Goal: Information Seeking & Learning: Learn about a topic

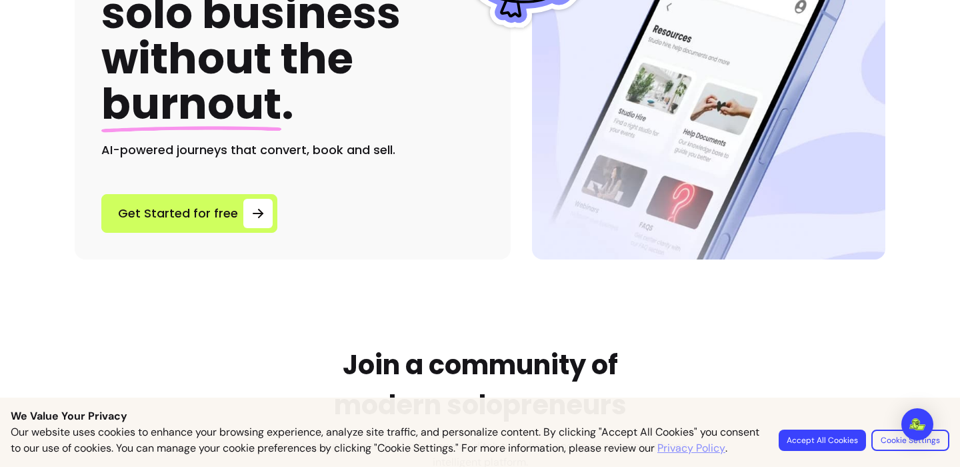
scroll to position [224, 0]
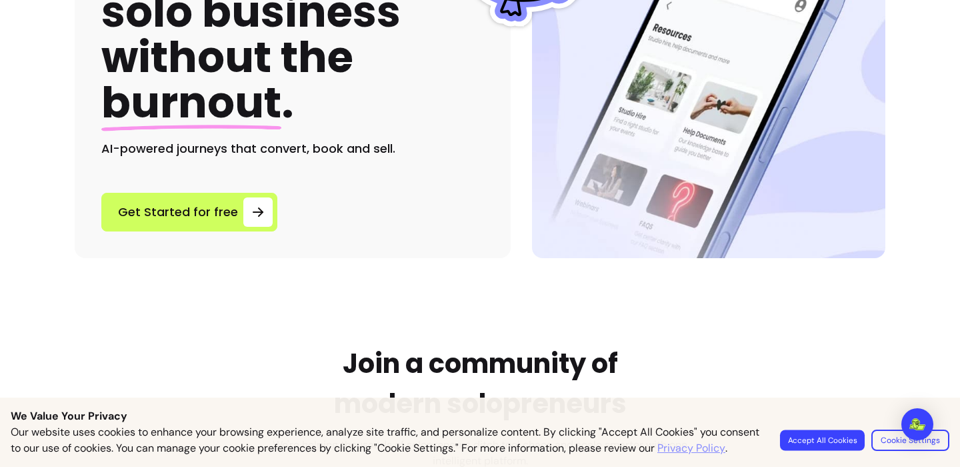
click at [804, 434] on button "Accept All Cookies" at bounding box center [822, 439] width 85 height 21
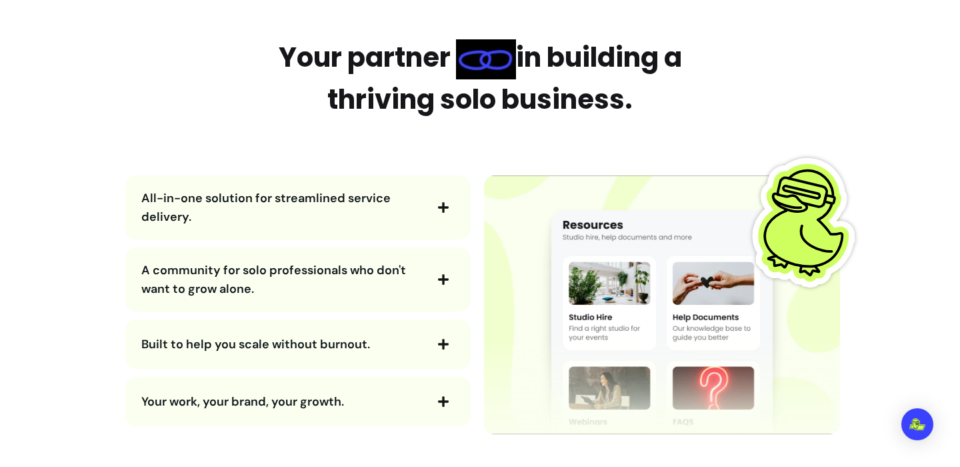
scroll to position [1543, 0]
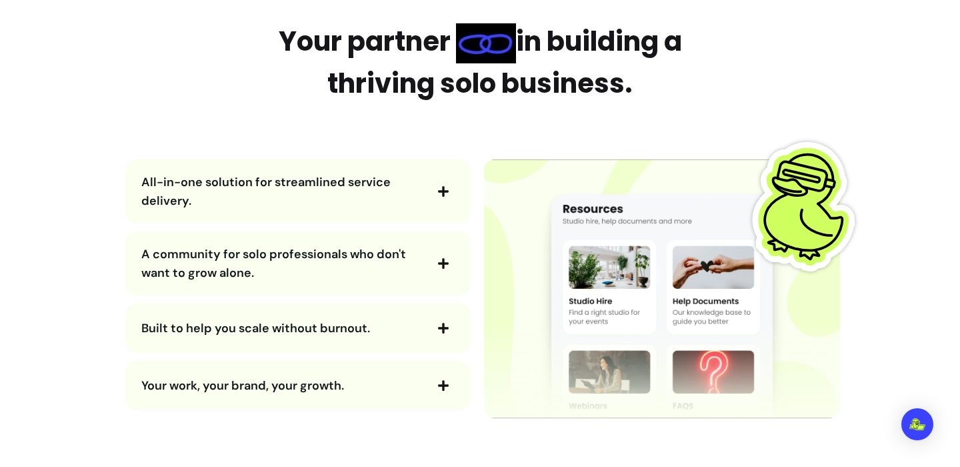
click at [439, 187] on icon "button" at bounding box center [443, 191] width 12 height 12
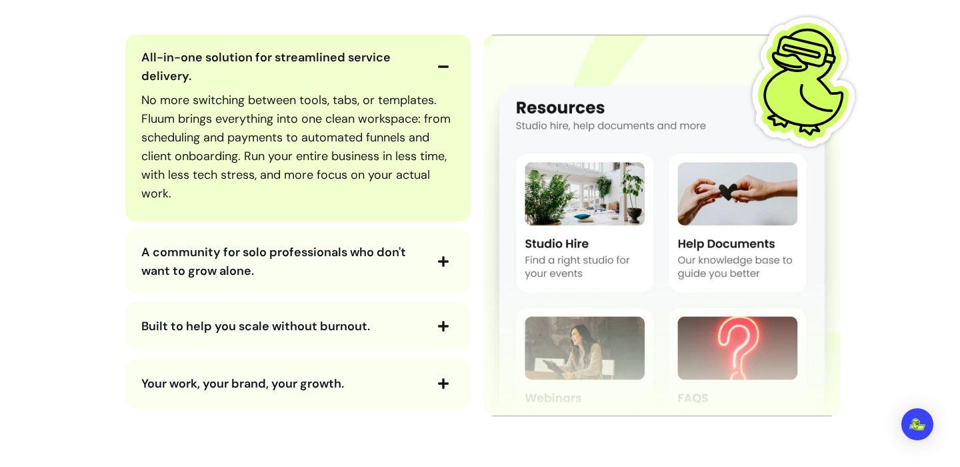
scroll to position [1674, 0]
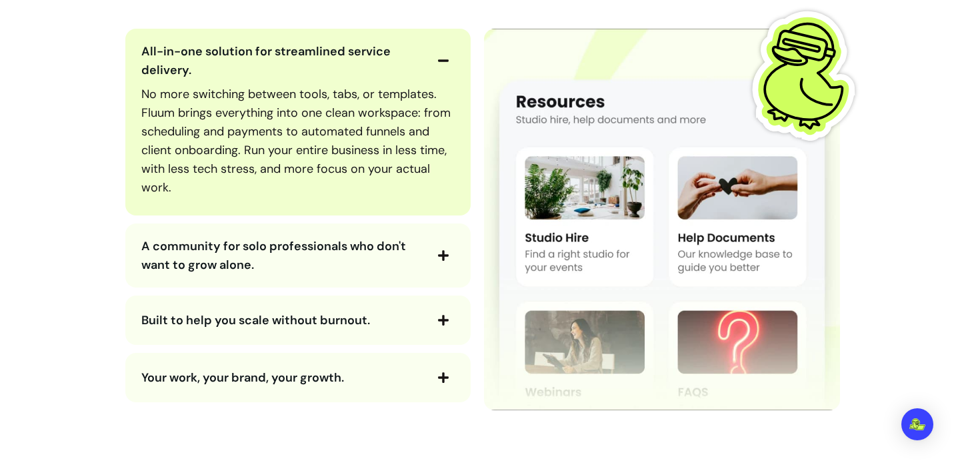
click at [444, 255] on icon "button" at bounding box center [443, 255] width 11 height 11
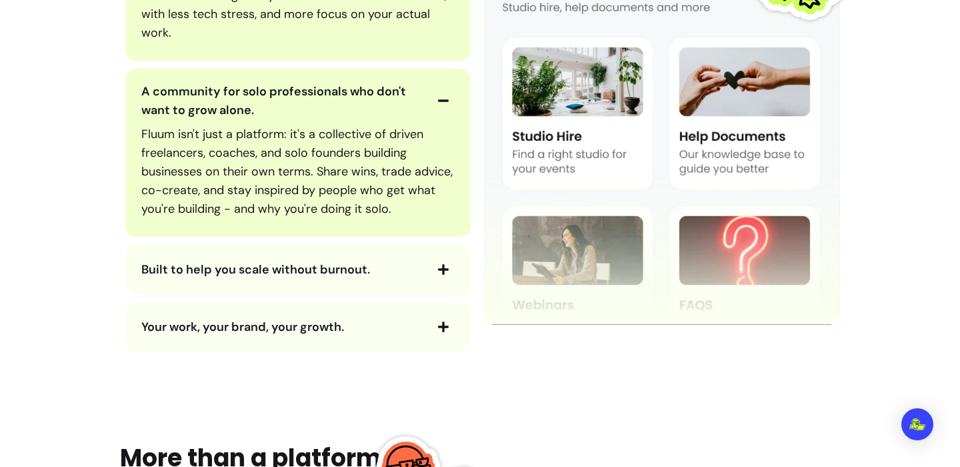
scroll to position [1839, 0]
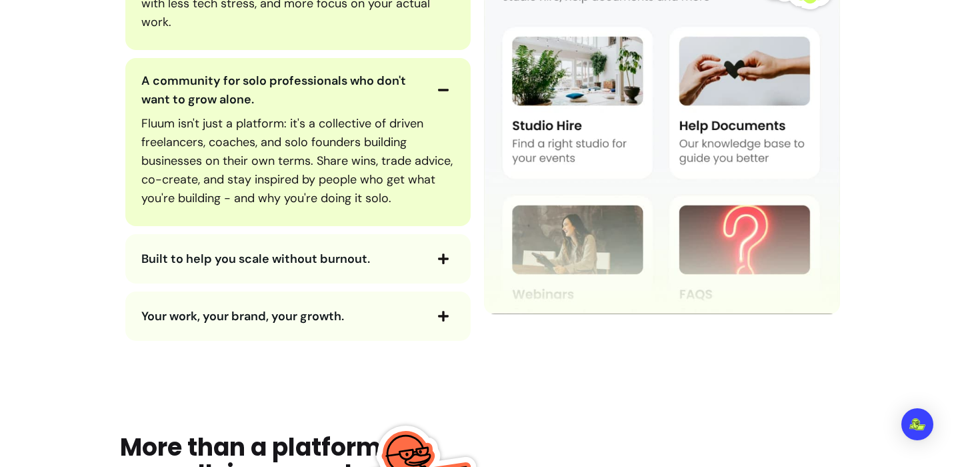
click at [444, 265] on span "button" at bounding box center [443, 258] width 23 height 23
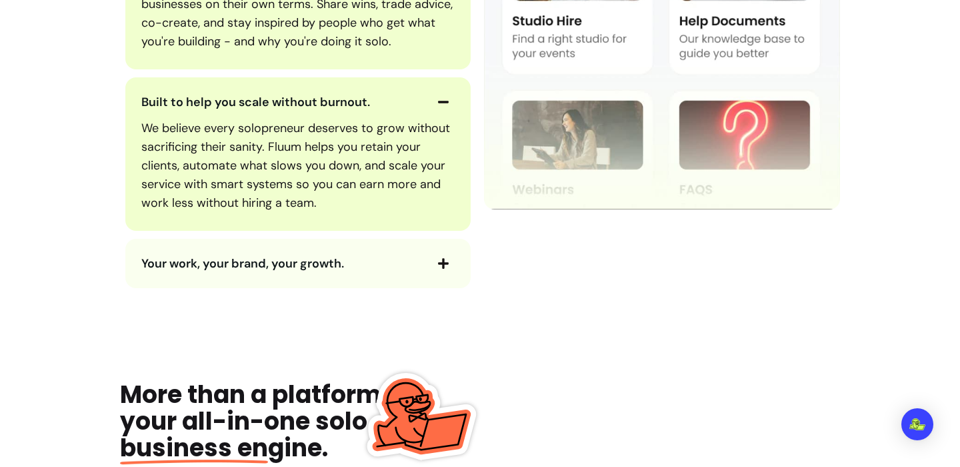
scroll to position [2008, 0]
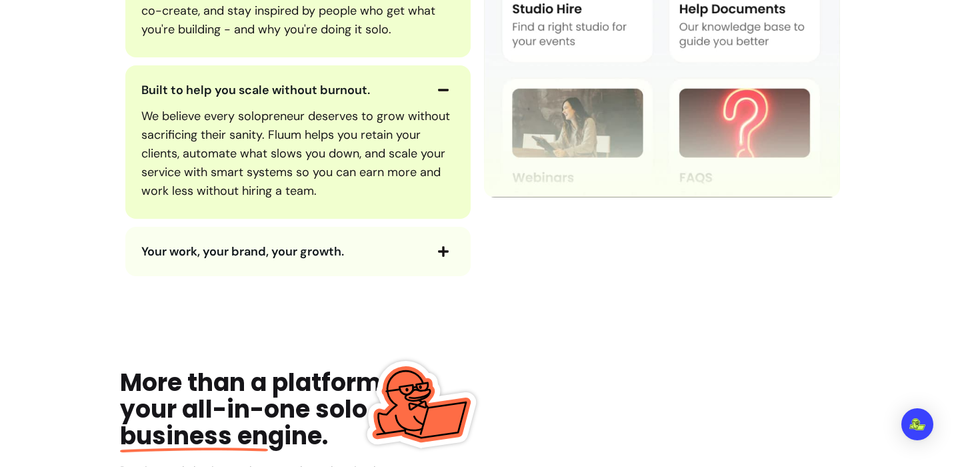
click at [450, 253] on span "button" at bounding box center [443, 251] width 23 height 23
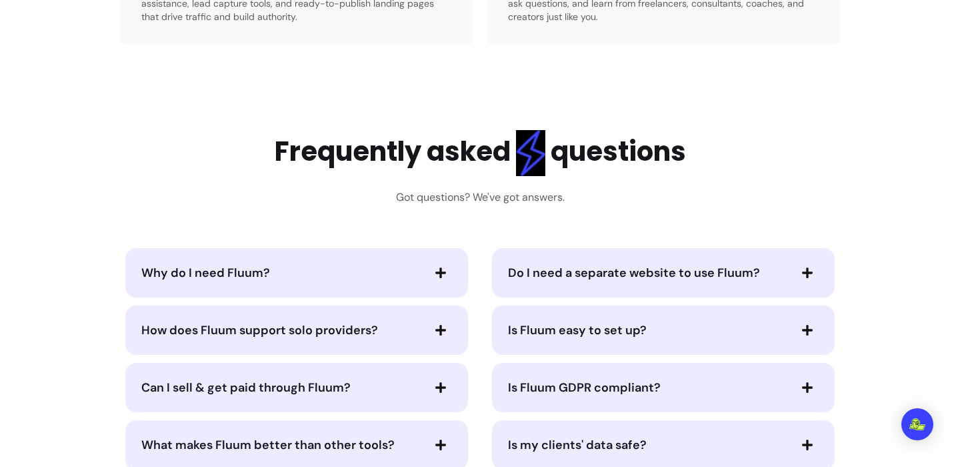
scroll to position [3275, 0]
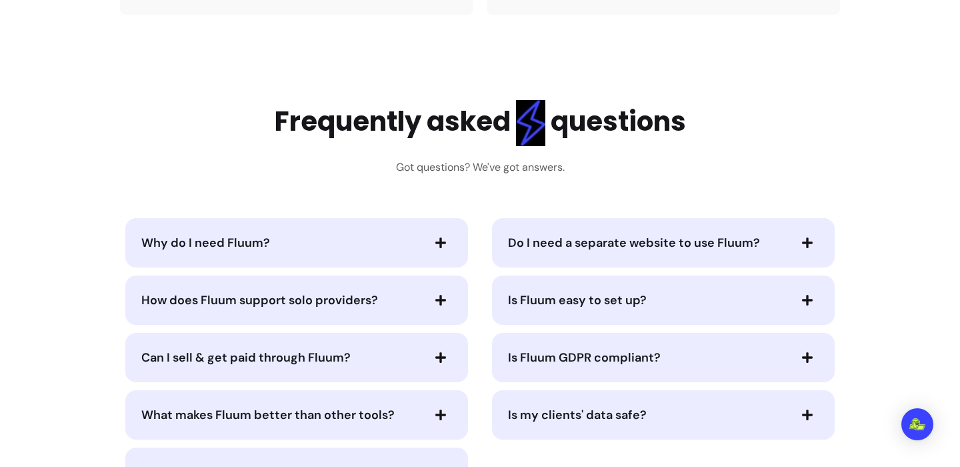
click at [451, 247] on span "button" at bounding box center [440, 242] width 23 height 23
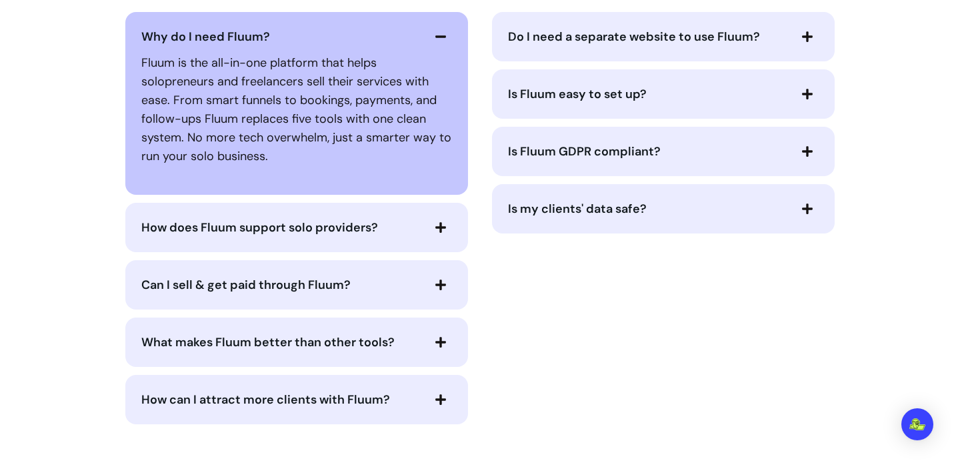
scroll to position [3483, 0]
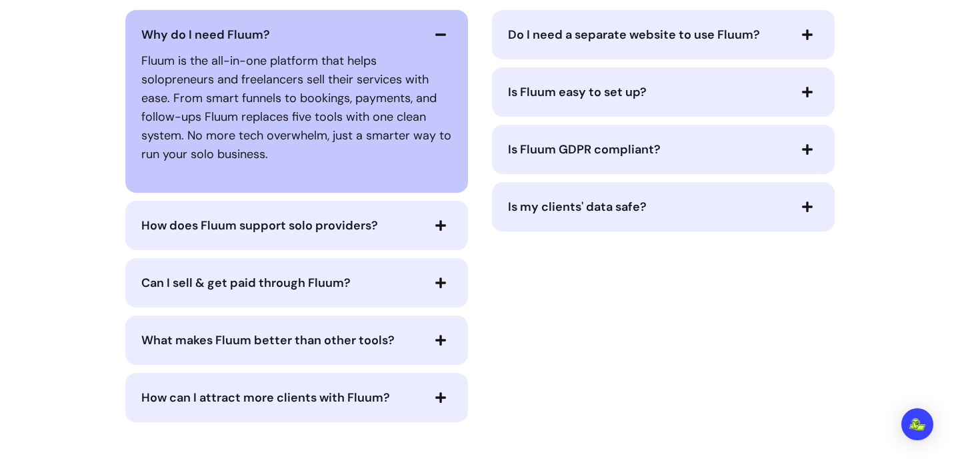
click at [448, 236] on div "How does Fluum support solo providers?" at bounding box center [296, 225] width 343 height 49
click at [443, 223] on icon "button" at bounding box center [441, 225] width 12 height 12
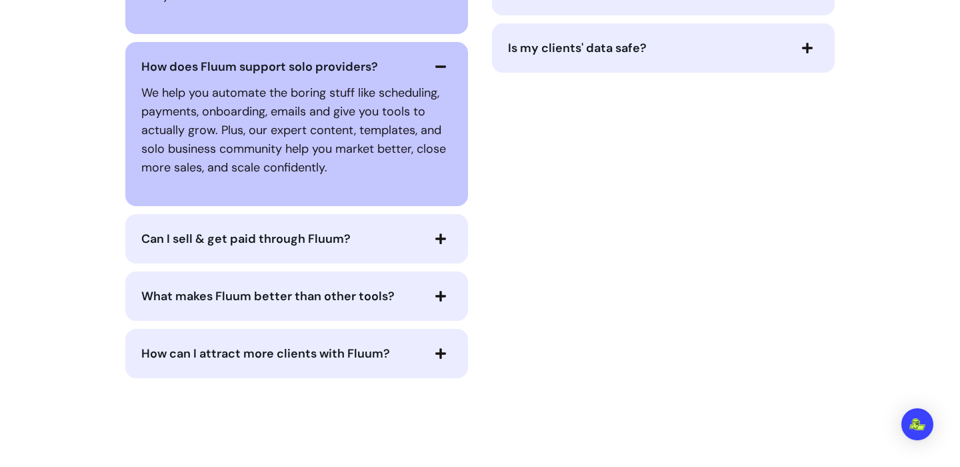
scroll to position [3665, 0]
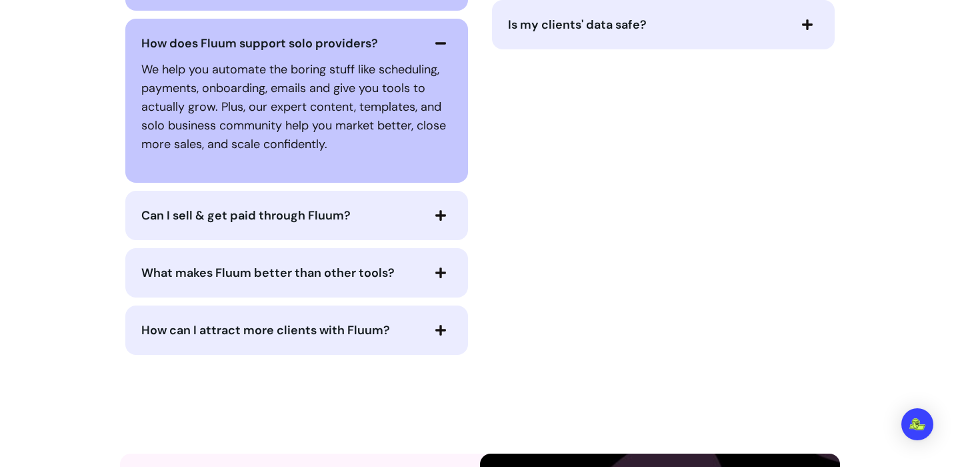
click at [443, 216] on icon "button" at bounding box center [441, 215] width 12 height 12
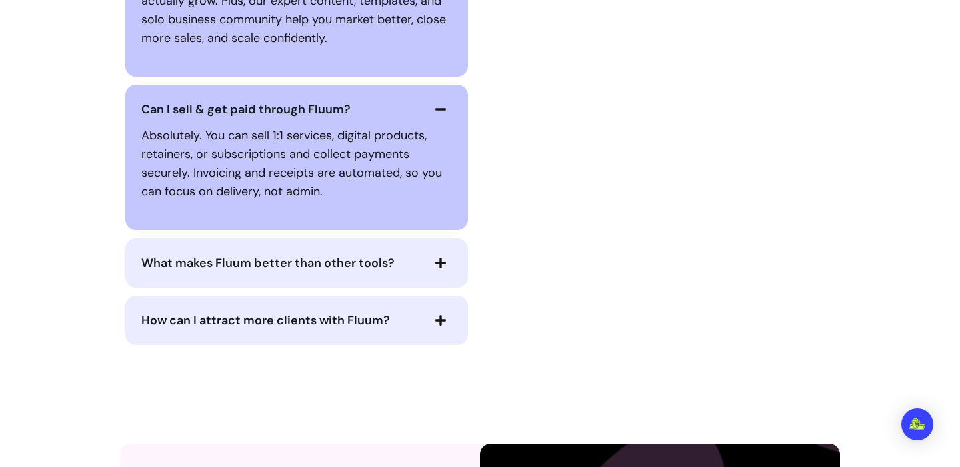
scroll to position [3796, 0]
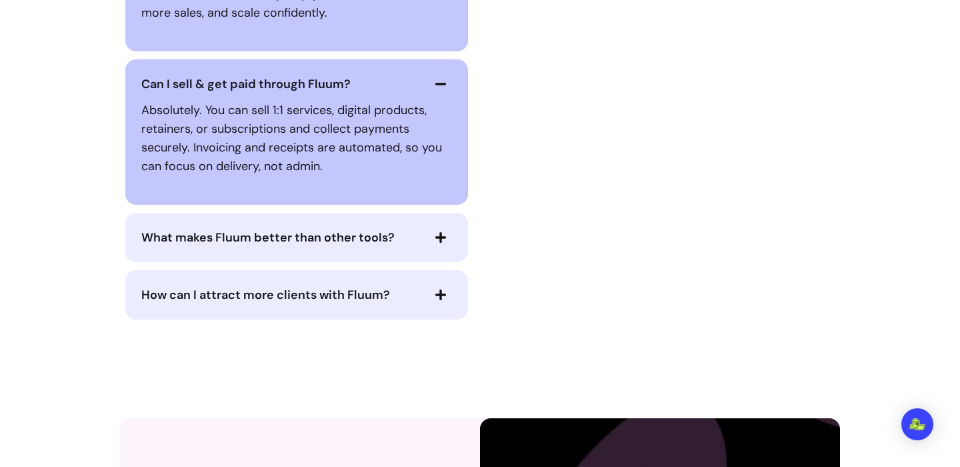
click at [441, 239] on icon "button" at bounding box center [440, 237] width 11 height 11
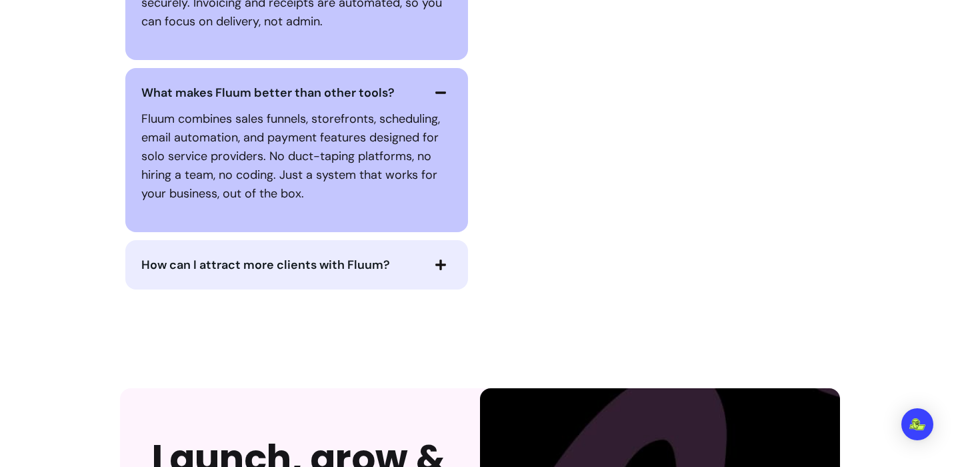
scroll to position [3948, 0]
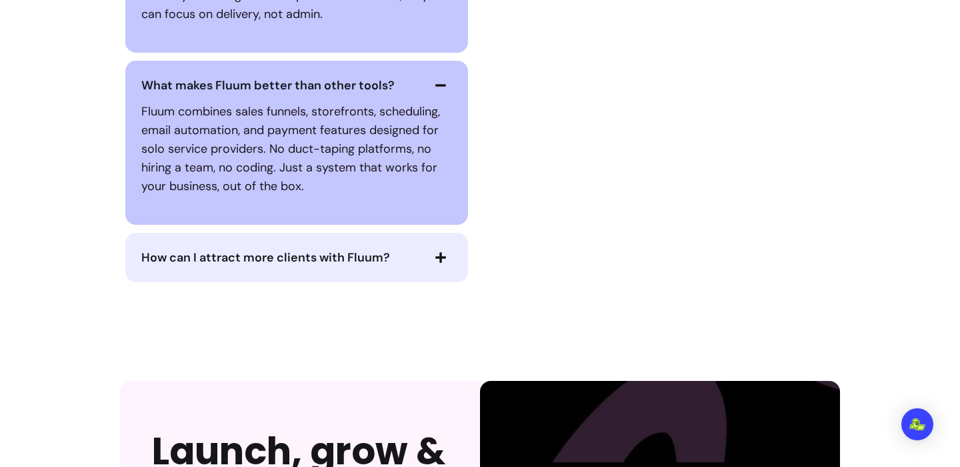
click at [437, 257] on icon "button" at bounding box center [440, 257] width 11 height 11
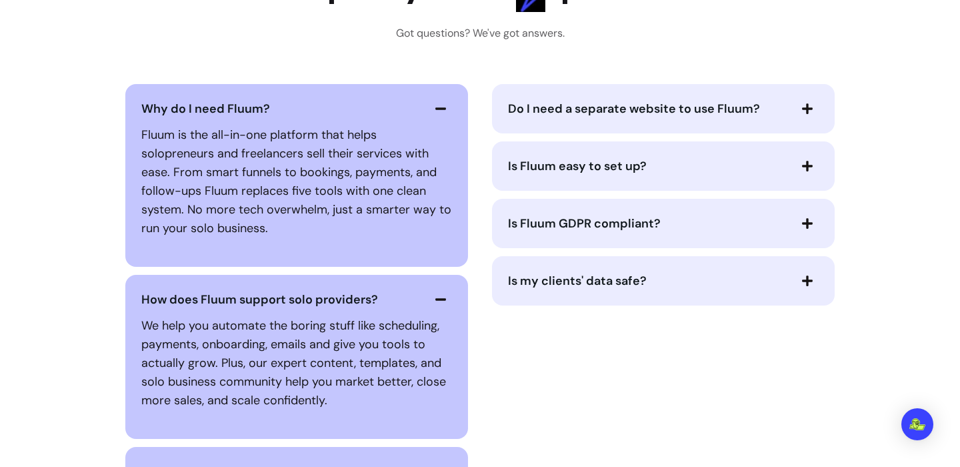
scroll to position [3404, 0]
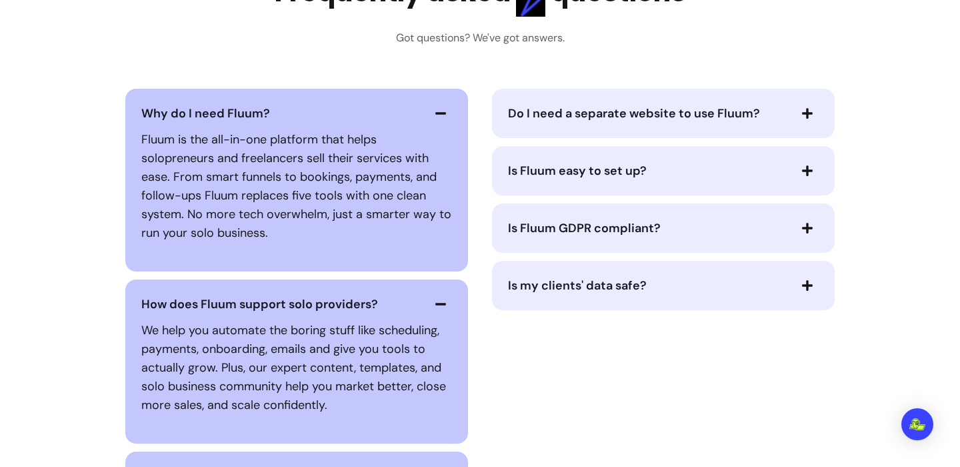
click at [797, 108] on span "button" at bounding box center [807, 113] width 23 height 23
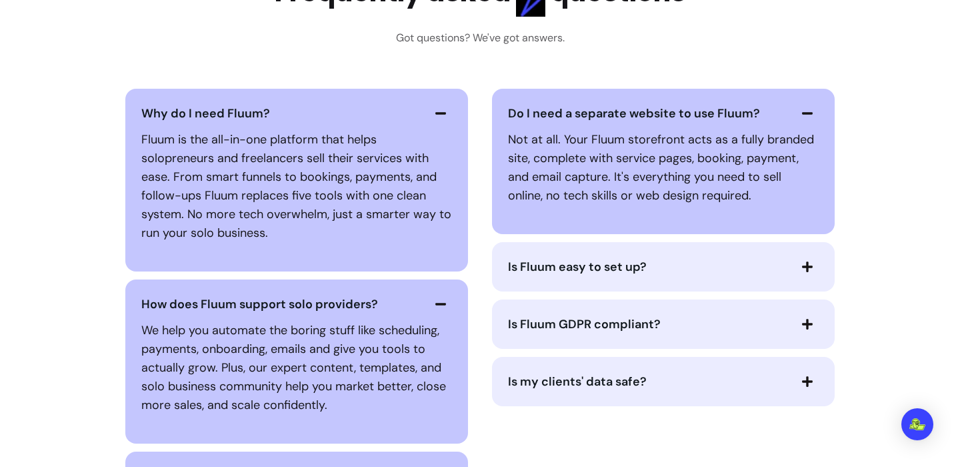
click at [803, 269] on icon "button" at bounding box center [807, 267] width 12 height 12
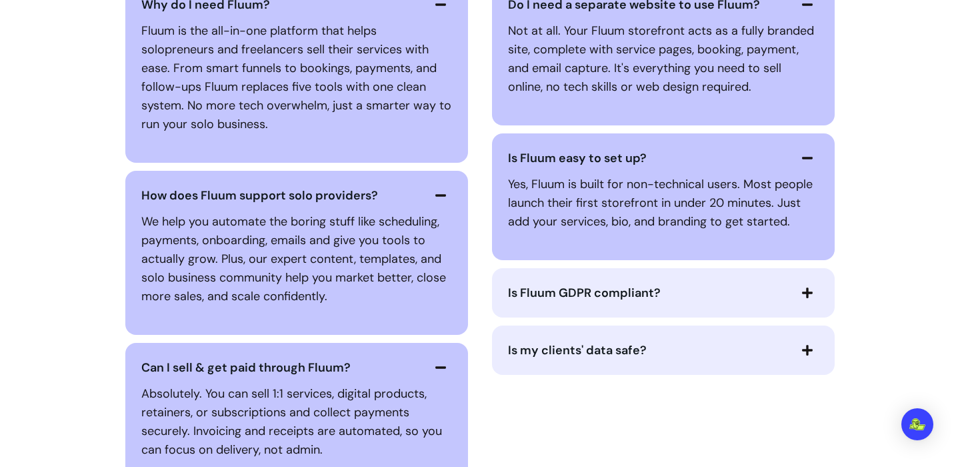
scroll to position [3533, 0]
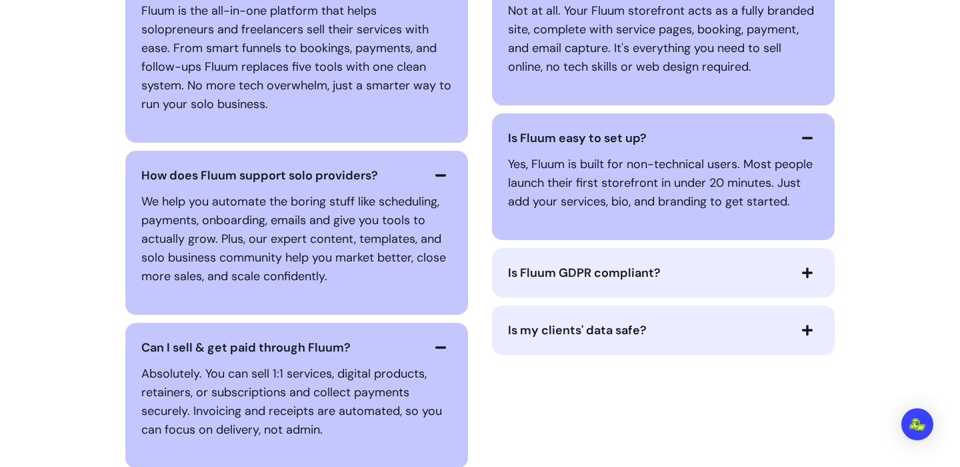
click at [810, 275] on icon "button" at bounding box center [807, 273] width 12 height 12
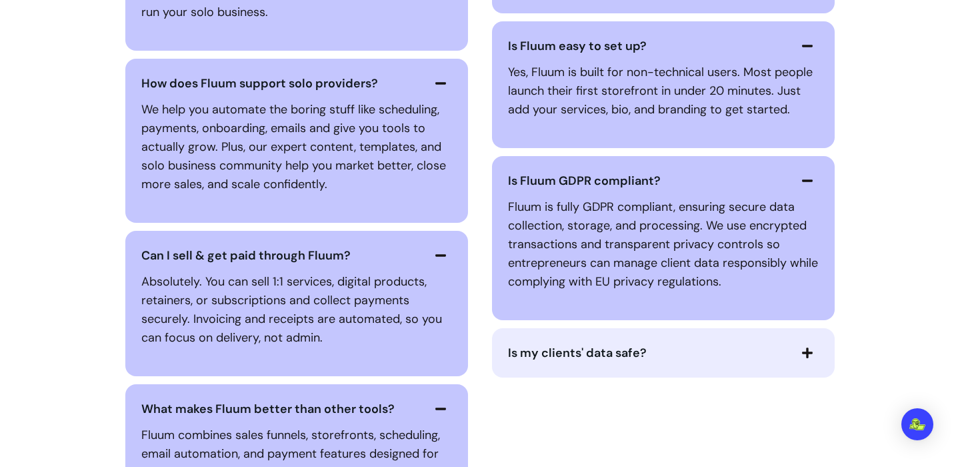
scroll to position [3695, 0]
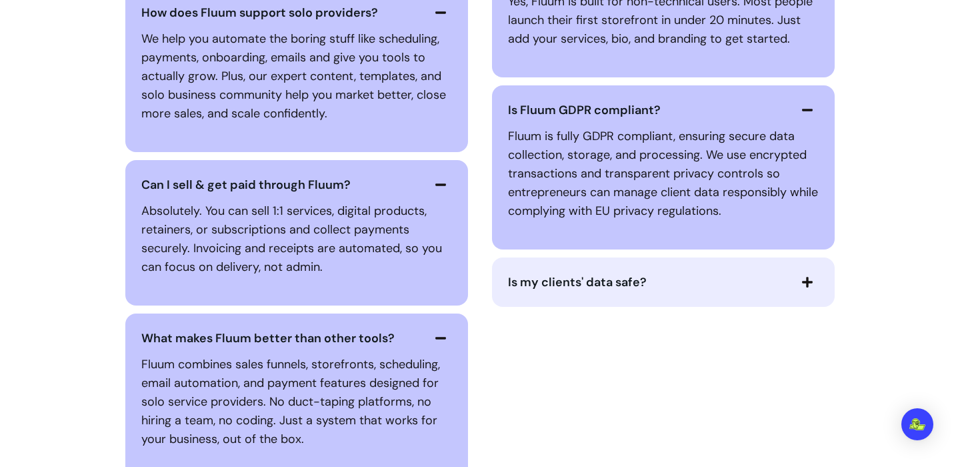
click at [809, 279] on icon "button" at bounding box center [807, 282] width 12 height 12
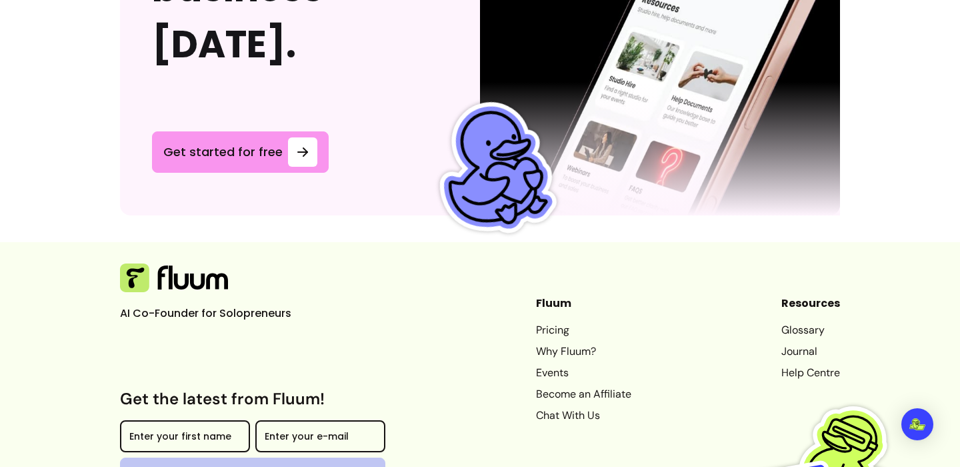
scroll to position [4729, 0]
